Goal: Communication & Community: Connect with others

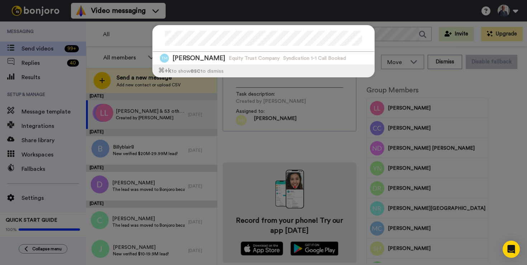
drag, startPoint x: 387, startPoint y: 50, endPoint x: 380, endPoint y: 46, distance: 7.9
click at [387, 50] on div "Tyler McGee Equity Trust Company Syndication 1-1 Call Booked ⌘ +k to show esc t…" at bounding box center [263, 132] width 527 height 265
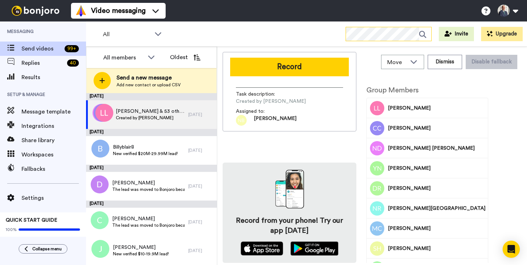
click at [422, 36] on icon at bounding box center [422, 34] width 7 height 7
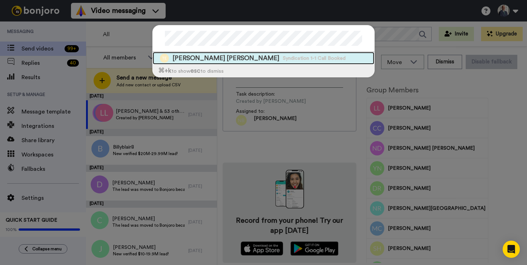
click at [193, 58] on span "Tyler evans Evans" at bounding box center [225, 58] width 107 height 9
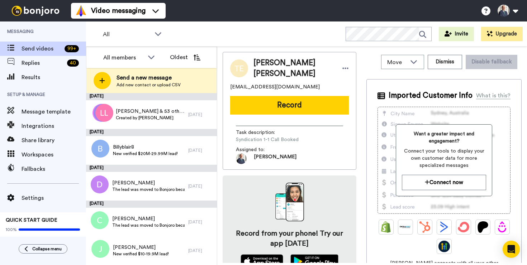
click at [275, 96] on button "Record" at bounding box center [289, 105] width 119 height 19
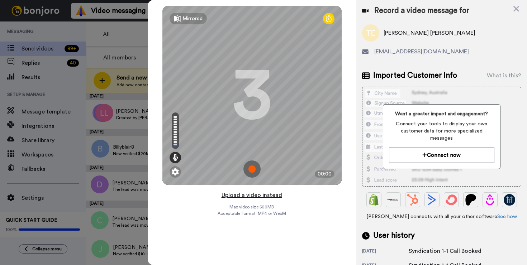
click at [266, 195] on button "Upload a video instead" at bounding box center [251, 195] width 65 height 9
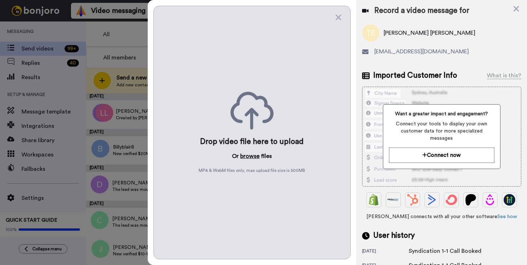
click at [257, 158] on button "browse" at bounding box center [249, 156] width 19 height 9
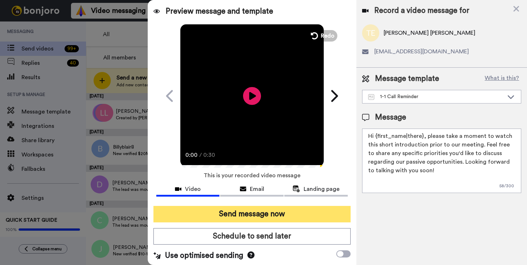
click at [282, 212] on button "Send message now" at bounding box center [251, 214] width 197 height 16
